Goal: Information Seeking & Learning: Learn about a topic

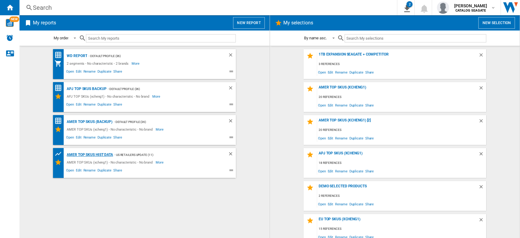
click at [102, 156] on div "AMER TOP SKUs HIST DATA" at bounding box center [89, 155] width 48 height 8
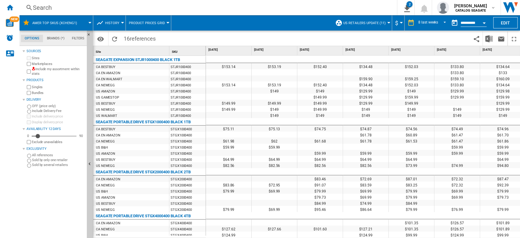
click at [295, 36] on span at bounding box center [237, 38] width 156 height 14
click at [435, 24] on div "8 last weeks" at bounding box center [429, 23] width 20 height 4
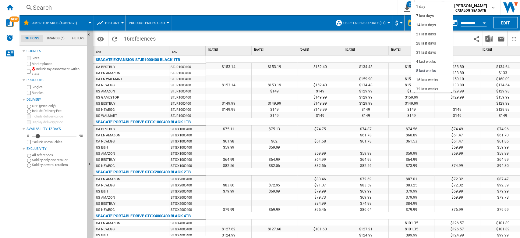
scroll to position [38, 0]
click at [384, 32] on md-backdrop at bounding box center [260, 119] width 520 height 238
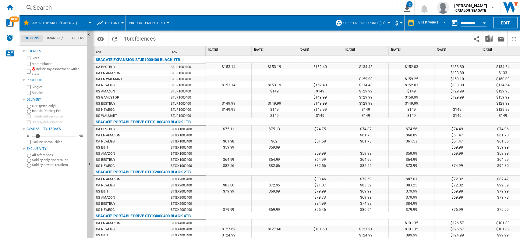
click at [485, 23] on button "Open calendar" at bounding box center [484, 21] width 11 height 11
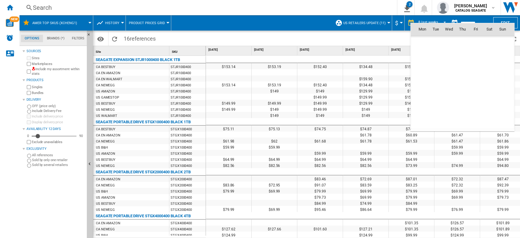
scroll to position [2909, 0]
click at [485, 23] on th "Sat" at bounding box center [489, 29] width 13 height 12
click at [396, 38] on div at bounding box center [260, 119] width 520 height 238
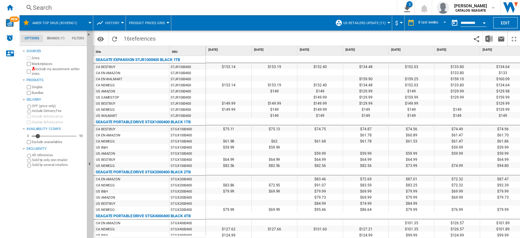
click at [484, 21] on button "Open calendar" at bounding box center [484, 21] width 11 height 11
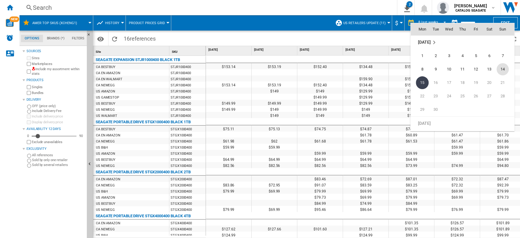
click at [504, 66] on span "14" at bounding box center [503, 69] width 12 height 12
type input "**********"
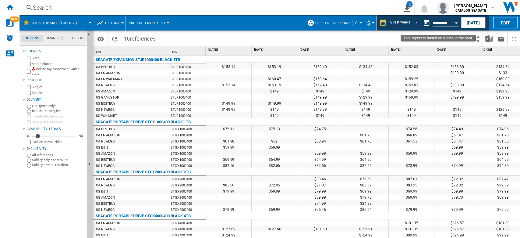
click at [457, 21] on button "Open calendar" at bounding box center [456, 21] width 11 height 11
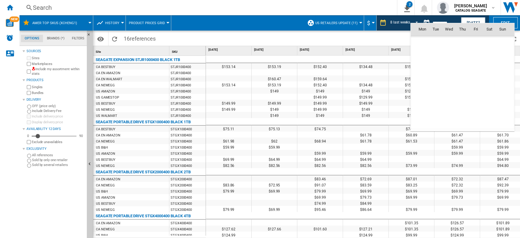
scroll to position [2909, 0]
click at [491, 70] on span "13" at bounding box center [490, 69] width 12 height 12
type input "**********"
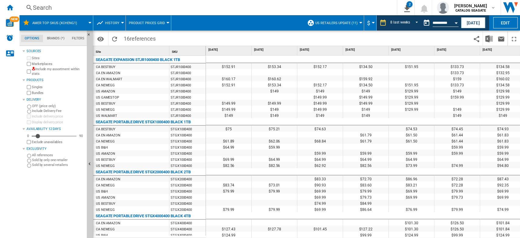
drag, startPoint x: 395, startPoint y: 235, endPoint x: 513, endPoint y: 235, distance: 117.4
click at [513, 235] on div "$152.91 $153.34 $152.17 $134.50 $151.95 $133.73 $134.58 $151.80 $133.53 $133.73…" at bounding box center [363, 146] width 315 height 183
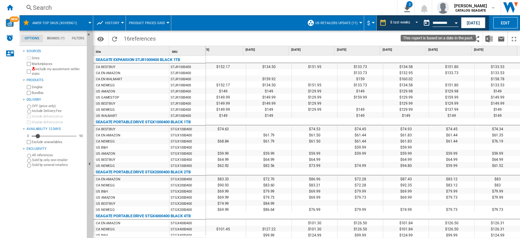
click at [458, 23] on button "Open calendar" at bounding box center [456, 21] width 11 height 11
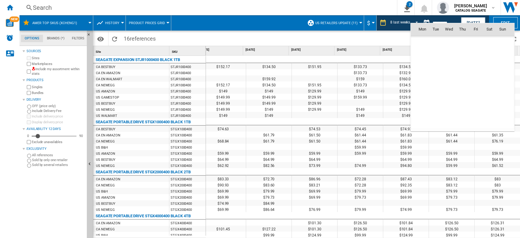
scroll to position [2909, 0]
click at [458, 23] on div "Mon Tue Wed Thu Fri Sat [DATE] 1 2 3 4 5 6 7 8 9 10 11 12 13 14 15 16 17 18 19 …" at bounding box center [463, 77] width 104 height 108
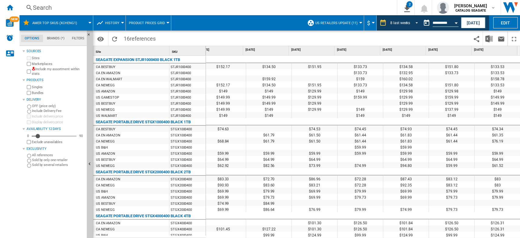
click at [414, 21] on span "REPORTS.WIZARD.STEPS.REPORT.STEPS.REPORT_OPTIONS.PERIOD: 8 last weeks" at bounding box center [415, 22] width 7 height 5
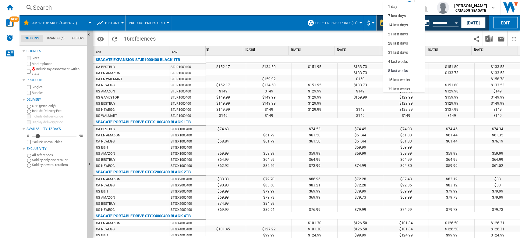
scroll to position [38, 0]
click at [404, 87] on div "18 last months" at bounding box center [400, 87] width 25 height 5
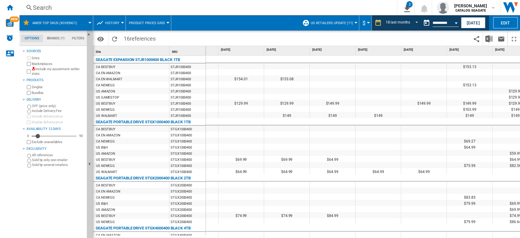
scroll to position [0, 557]
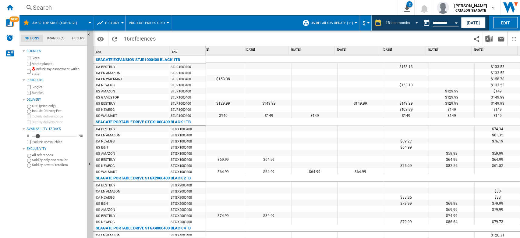
click at [413, 20] on span "REPORTS.WIZARD.STEPS.REPORT.STEPS.REPORT_OPTIONS.PERIOD: 18 last months" at bounding box center [415, 22] width 7 height 5
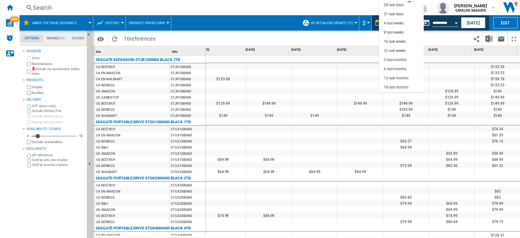
click at [444, 39] on md-backdrop at bounding box center [260, 119] width 520 height 238
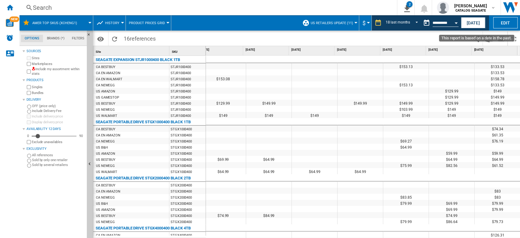
click at [456, 24] on button "Open calendar" at bounding box center [456, 21] width 11 height 11
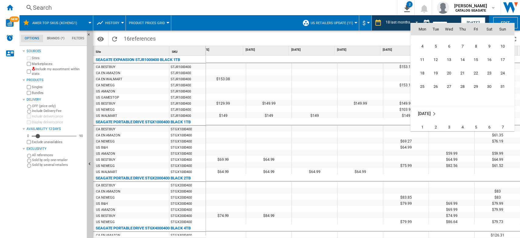
scroll to position [2828, 0]
click at [466, 71] on span "14" at bounding box center [463, 70] width 12 height 12
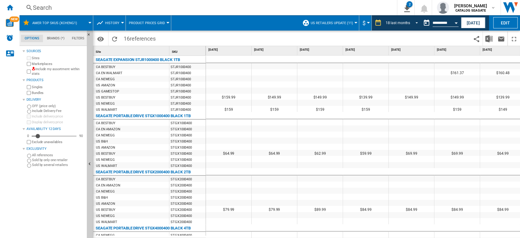
click at [406, 23] on div "18 last months" at bounding box center [398, 23] width 25 height 4
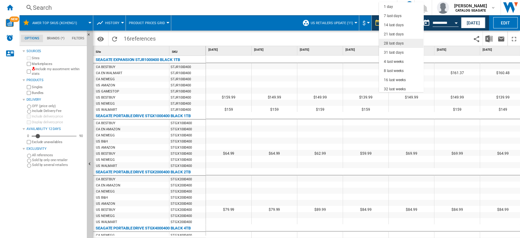
scroll to position [38, 0]
click at [403, 13] on div "31 last days" at bounding box center [394, 14] width 20 height 5
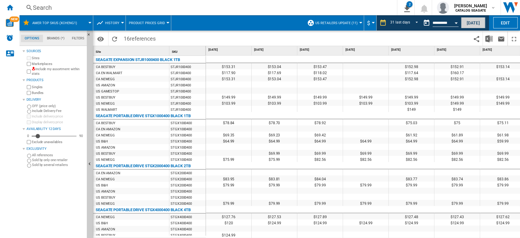
click at [476, 23] on button "[DATE]" at bounding box center [473, 22] width 24 height 11
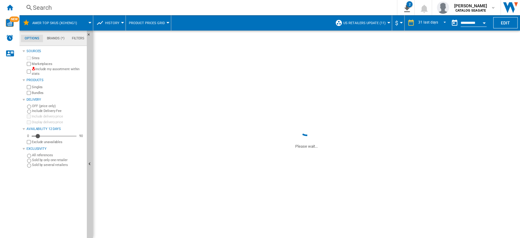
click at [118, 24] on span "History" at bounding box center [112, 23] width 14 height 4
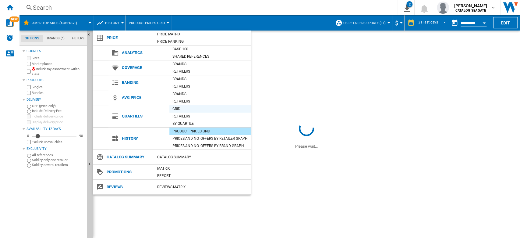
click at [183, 93] on div "Brands" at bounding box center [210, 94] width 81 height 6
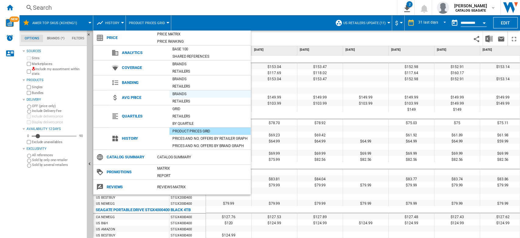
click at [186, 94] on div "Brands" at bounding box center [210, 94] width 81 height 6
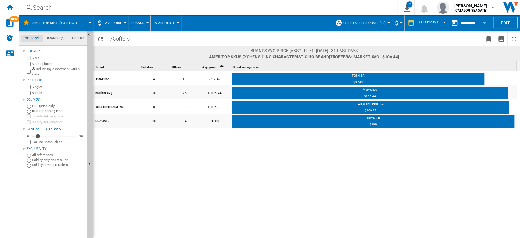
click at [134, 23] on span "Brands" at bounding box center [137, 23] width 13 height 4
click at [142, 52] on span "Retailers" at bounding box center [142, 52] width 18 height 5
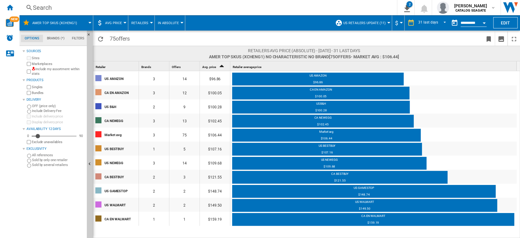
click at [127, 27] on md-menu "AVG Price Price Price Matrix Price Ranking Analytics Base 100 Shared references…" at bounding box center [110, 22] width 35 height 15
click at [120, 23] on span "AVG Price" at bounding box center [113, 23] width 17 height 4
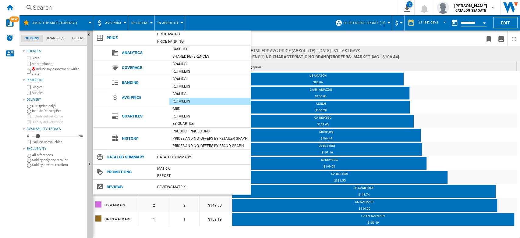
click at [286, 38] on md-backdrop at bounding box center [260, 119] width 520 height 238
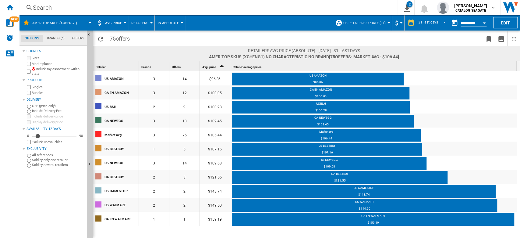
click at [179, 19] on button "In Absolute" at bounding box center [170, 22] width 24 height 15
click at [176, 53] on span "In Relative" at bounding box center [170, 52] width 22 height 5
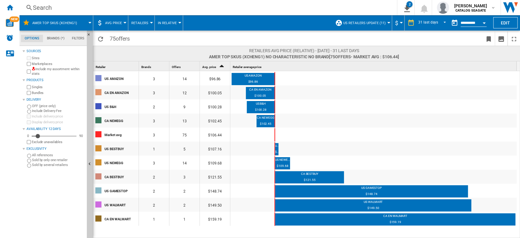
click at [177, 24] on button "In Relative" at bounding box center [169, 22] width 22 height 15
click at [179, 66] on span "By Brands" at bounding box center [169, 66] width 20 height 5
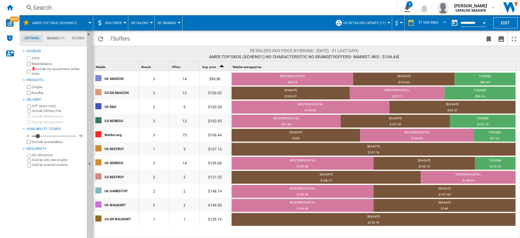
click at [294, 80] on div "$99.24" at bounding box center [293, 82] width 122 height 5
click at [293, 82] on div "$99.24" at bounding box center [293, 82] width 122 height 5
click at [301, 74] on div "WESTERN DIGITAL" at bounding box center [293, 76] width 122 height 5
click at [209, 77] on div "$96.86" at bounding box center [215, 78] width 30 height 14
click at [308, 80] on div "$99.24" at bounding box center [293, 82] width 122 height 5
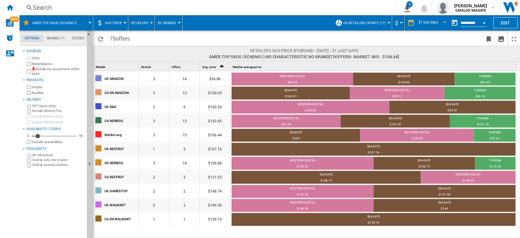
click at [221, 81] on div "$96.86" at bounding box center [215, 78] width 30 height 14
click at [333, 76] on div "WESTERN DIGITAL" at bounding box center [293, 76] width 122 height 5
click at [296, 75] on div "WESTERN DIGITAL" at bounding box center [293, 76] width 122 height 5
click at [405, 77] on div "SEAGATE" at bounding box center [404, 76] width 102 height 5
click at [439, 25] on md-select-value "31 last days" at bounding box center [433, 22] width 31 height 9
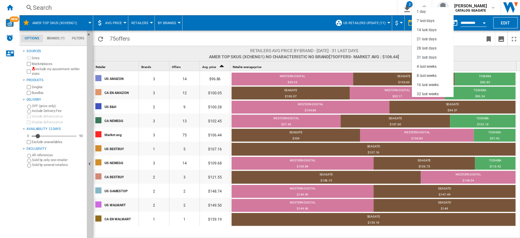
scroll to position [34, 0]
click at [469, 38] on md-backdrop at bounding box center [260, 119] width 520 height 238
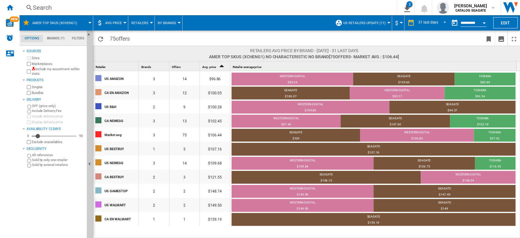
click at [119, 26] on button "AVG Price" at bounding box center [115, 22] width 20 height 15
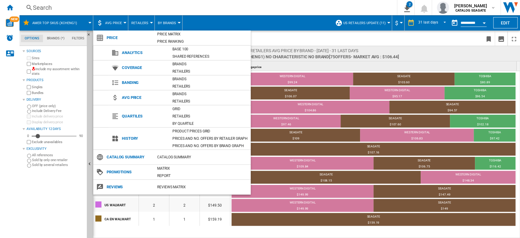
click at [291, 37] on md-backdrop at bounding box center [260, 119] width 520 height 238
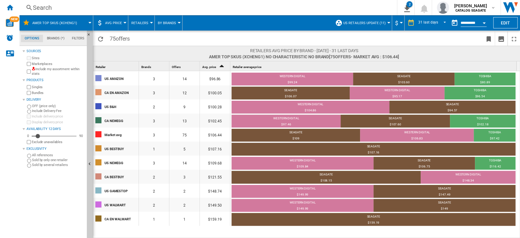
click at [122, 25] on button "AVG Price" at bounding box center [115, 22] width 20 height 15
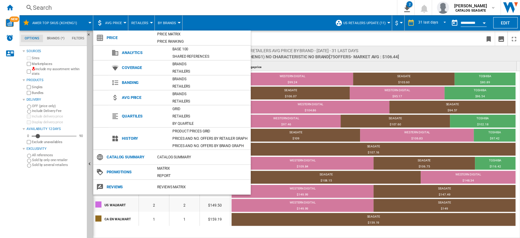
click at [272, 35] on md-backdrop at bounding box center [260, 119] width 520 height 238
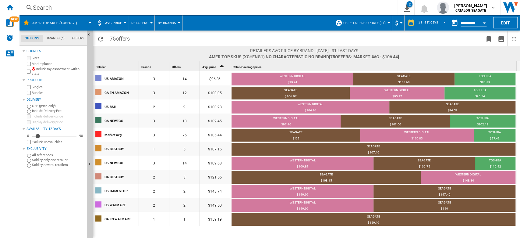
drag, startPoint x: 9, startPoint y: 5, endPoint x: 254, endPoint y: 146, distance: 282.6
click at [9, 5] on ng-md-icon "Home" at bounding box center [9, 7] width 7 height 7
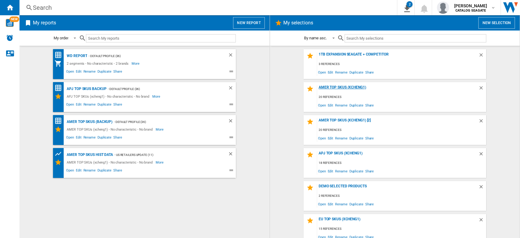
click at [335, 88] on div "AMER TOP SKUs (xcheng1)" at bounding box center [397, 89] width 161 height 8
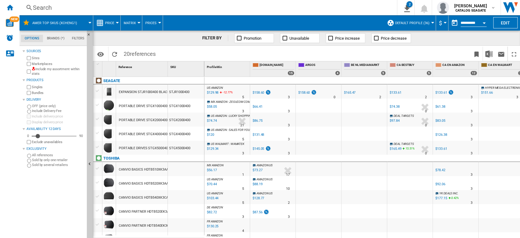
click at [114, 23] on span "Price" at bounding box center [109, 23] width 9 height 4
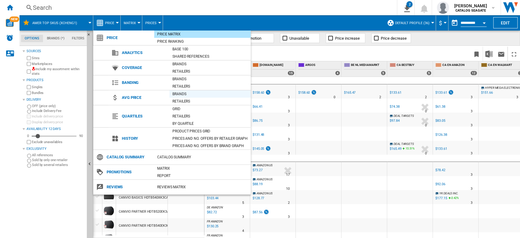
click at [191, 93] on div "Brands" at bounding box center [210, 94] width 81 height 6
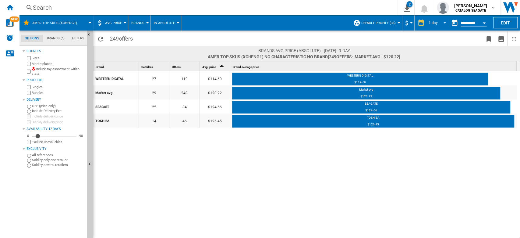
click at [443, 23] on span "REPORTS.WIZARD.STEPS.REPORT.STEPS.REPORT_OPTIONS.PERIOD: 1 day" at bounding box center [443, 22] width 7 height 5
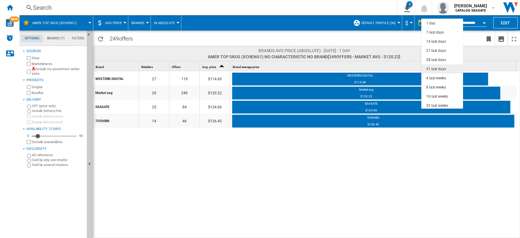
click at [437, 70] on div "31 last days" at bounding box center [437, 68] width 20 height 5
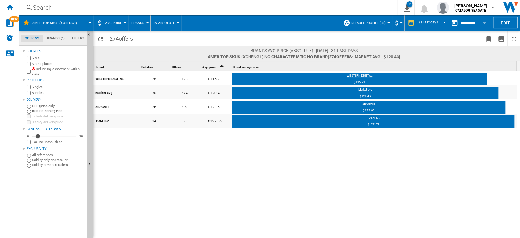
click at [360, 81] on div "$115.21" at bounding box center [359, 83] width 255 height 6
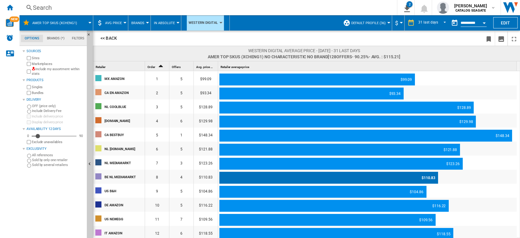
scroll to position [81, 0]
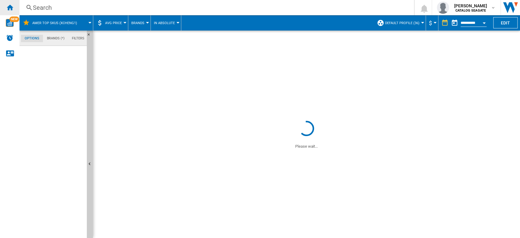
click at [12, 9] on ng-md-icon "Home" at bounding box center [9, 7] width 7 height 7
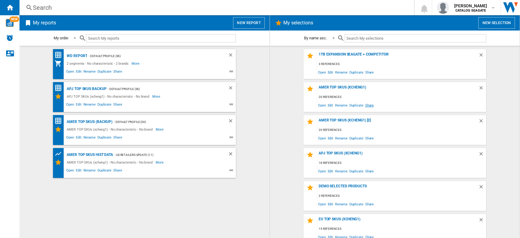
click at [366, 106] on span "Share" at bounding box center [369, 105] width 11 height 8
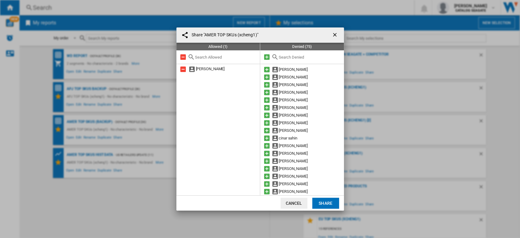
click at [294, 57] on input "text" at bounding box center [310, 57] width 62 height 5
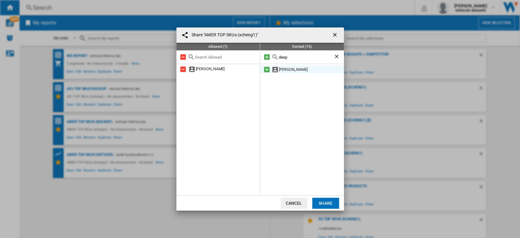
type input "deep"
click at [266, 70] on md-icon at bounding box center [266, 69] width 7 height 7
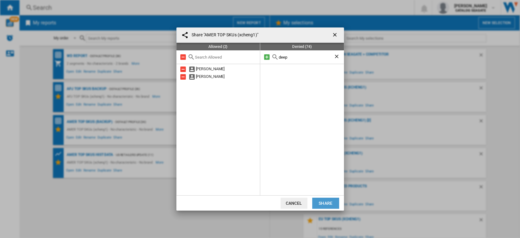
click at [328, 203] on button "Share" at bounding box center [326, 203] width 27 height 11
